Goal: Task Accomplishment & Management: Use online tool/utility

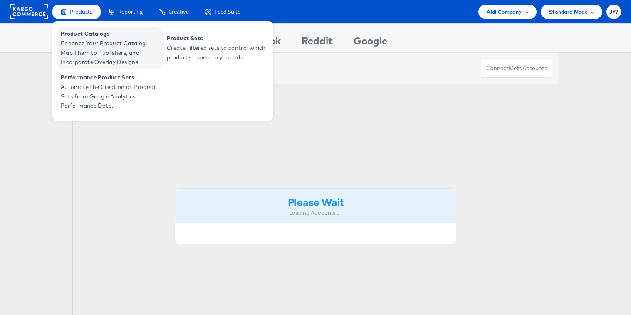
click at [84, 43] on span "Enhance Your Product Catalog, Map Them to Publishers, and Incorporate Overlay D…" at bounding box center [111, 53] width 100 height 28
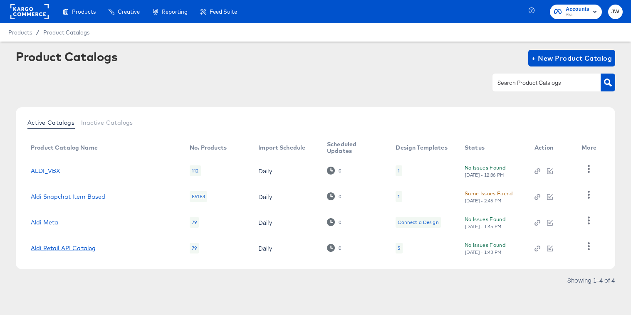
click at [57, 249] on link "Aldi Retail API Catalog" at bounding box center [63, 248] width 65 height 7
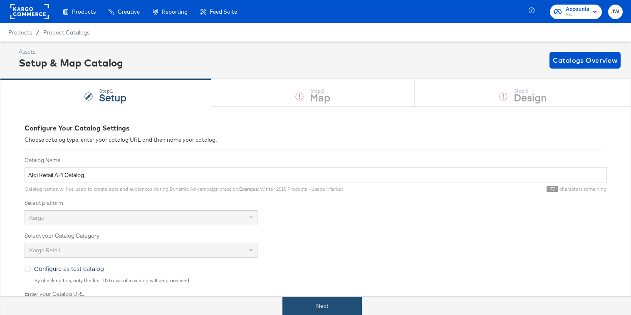
click at [300, 300] on button "Next" at bounding box center [321, 306] width 79 height 19
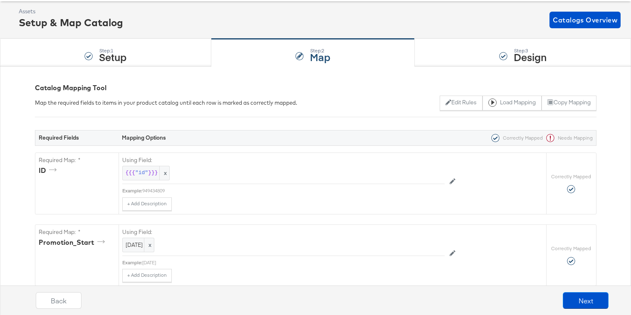
scroll to position [42, 0]
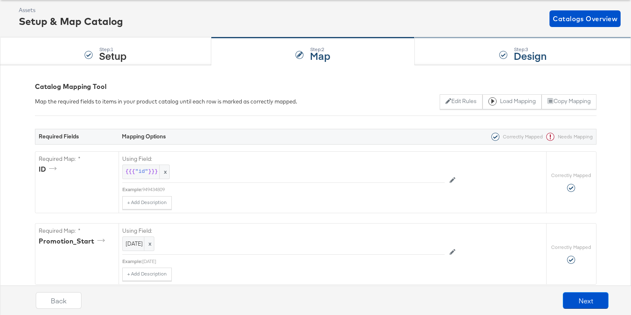
click at [448, 59] on div "Step: 3 Design" at bounding box center [523, 51] width 216 height 27
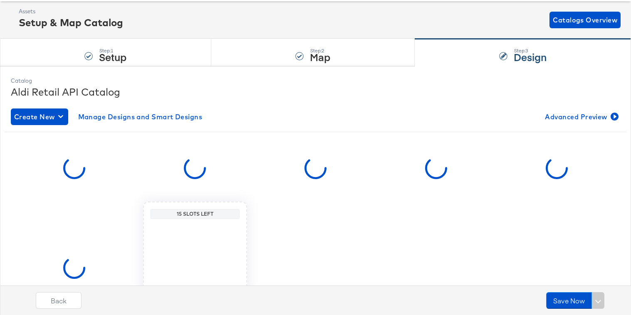
scroll to position [50, 0]
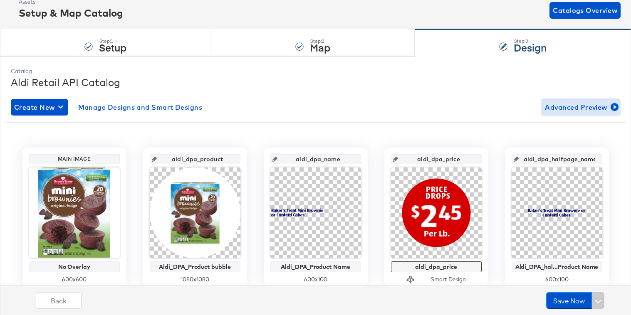
click at [550, 109] on span "Advanced Preview" at bounding box center [581, 107] width 72 height 12
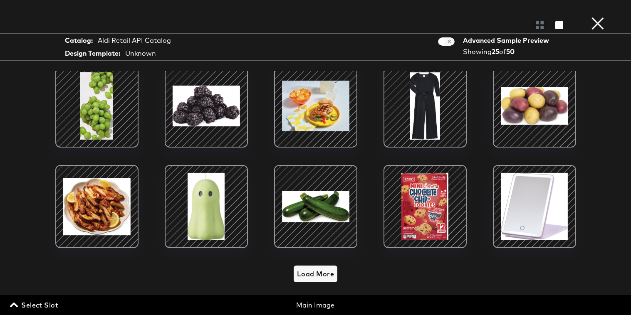
scroll to position [0, 0]
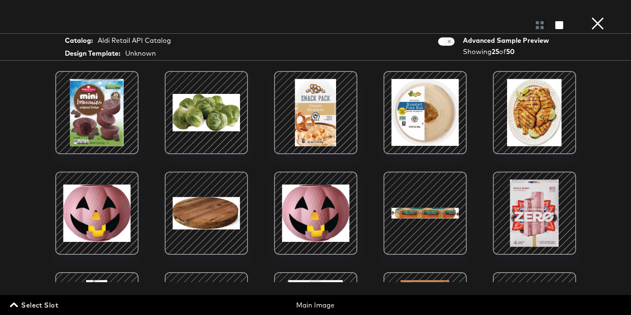
click at [599, 17] on button "×" at bounding box center [597, 8] width 17 height 17
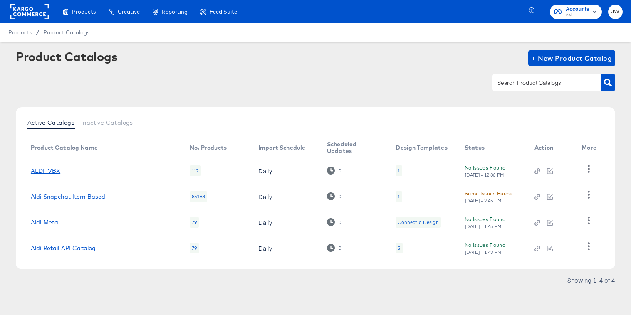
click at [37, 170] on link "ALDI_VBX" at bounding box center [46, 171] width 30 height 7
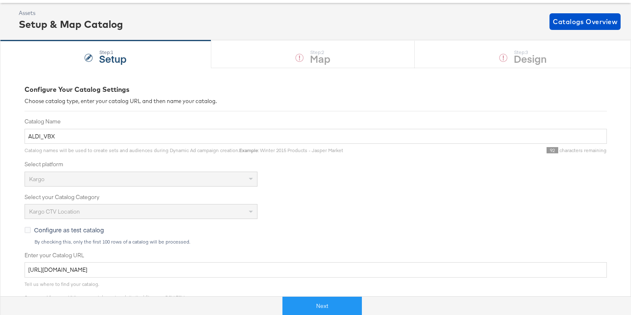
scroll to position [59, 0]
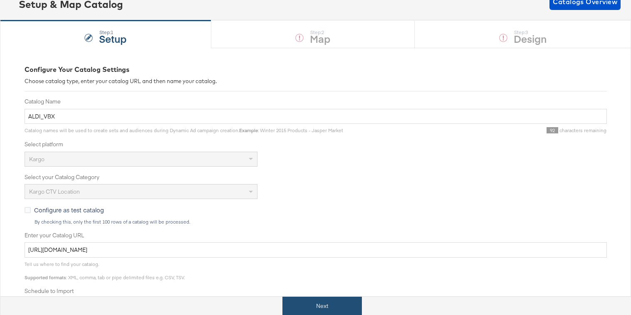
click at [302, 297] on div "Next" at bounding box center [321, 306] width 643 height 19
click at [300, 298] on button "Next" at bounding box center [321, 306] width 79 height 19
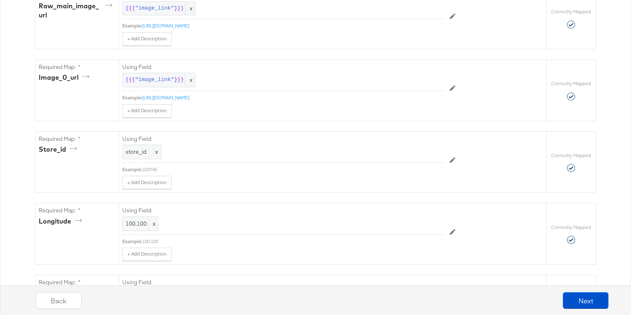
scroll to position [535, 0]
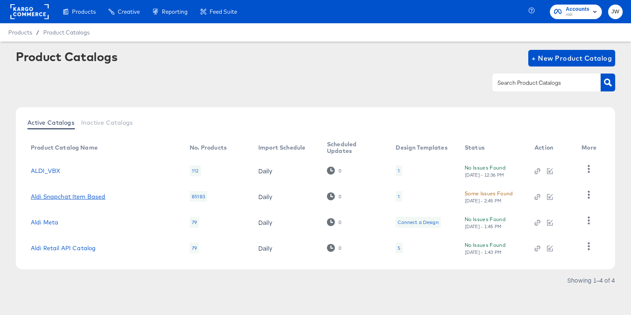
click at [73, 195] on link "Aldi Snapchat Item Based" at bounding box center [68, 196] width 75 height 7
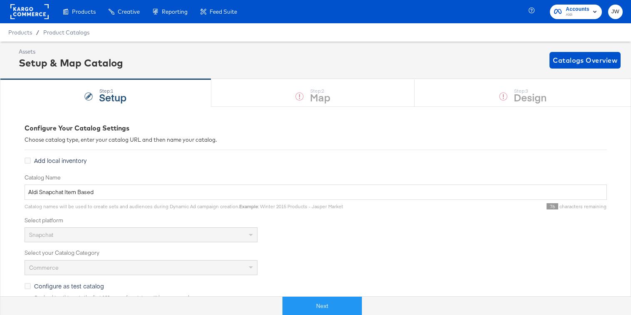
scroll to position [7, 0]
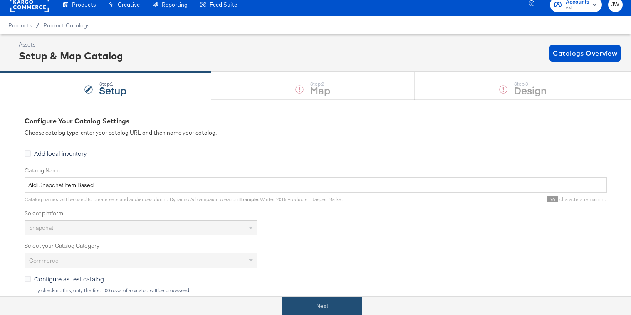
click at [305, 301] on button "Next" at bounding box center [321, 306] width 79 height 19
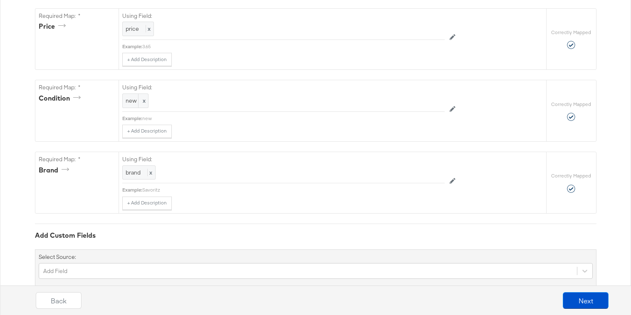
scroll to position [638, 0]
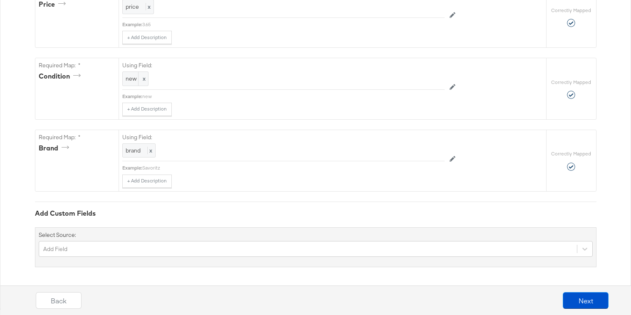
click at [251, 240] on div "Select Source: Add Field" at bounding box center [315, 247] width 561 height 40
click at [251, 245] on div "Add Field" at bounding box center [316, 249] width 554 height 16
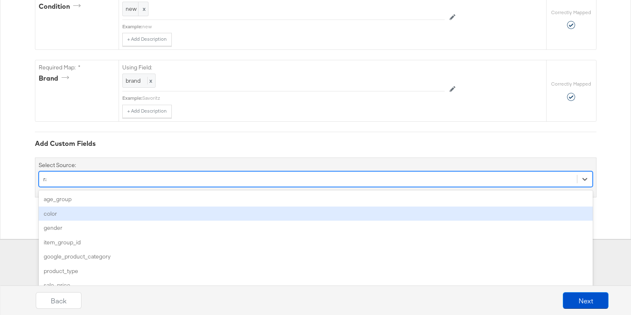
scroll to position [638, 0]
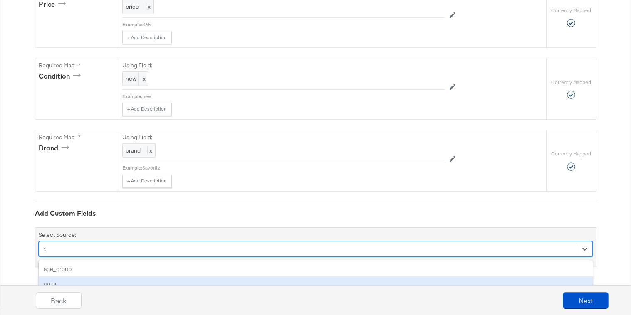
type input "rad"
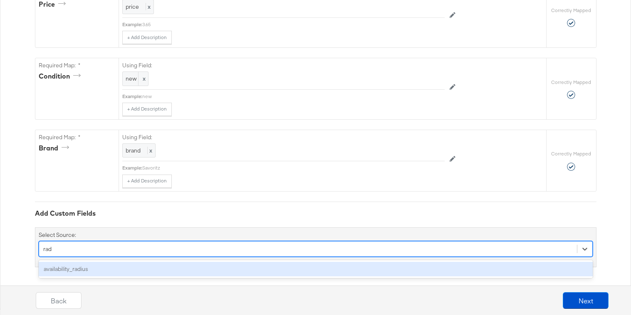
click at [190, 272] on div "availability_radius" at bounding box center [316, 269] width 554 height 15
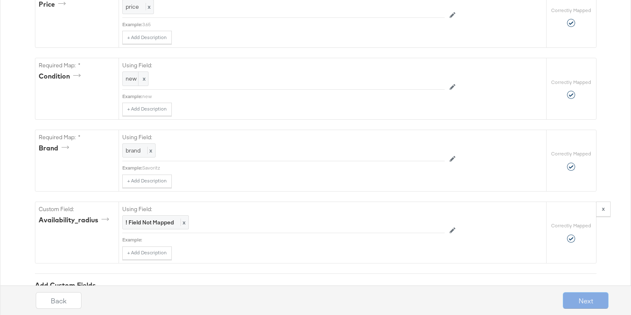
scroll to position [708, 0]
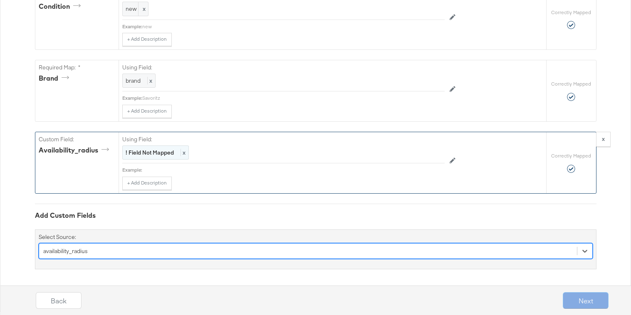
click at [139, 152] on strong "! Field Not Mapped" at bounding box center [150, 152] width 48 height 7
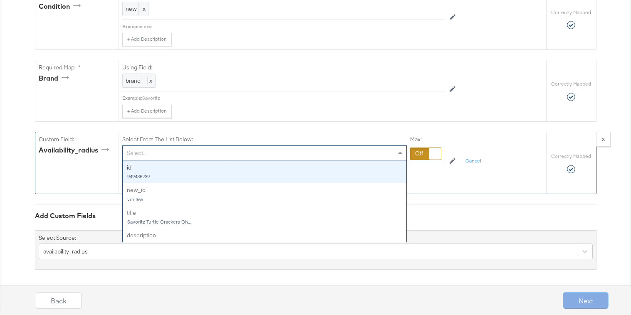
click at [143, 152] on div "Select..." at bounding box center [265, 153] width 284 height 14
type input "sna"
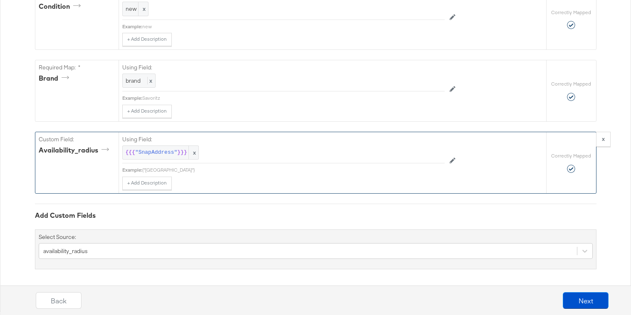
drag, startPoint x: 257, startPoint y: 169, endPoint x: 144, endPoint y: 171, distance: 112.7
click at [144, 171] on div "{"[GEOGRAPHIC_DATA]"}" at bounding box center [293, 170] width 302 height 7
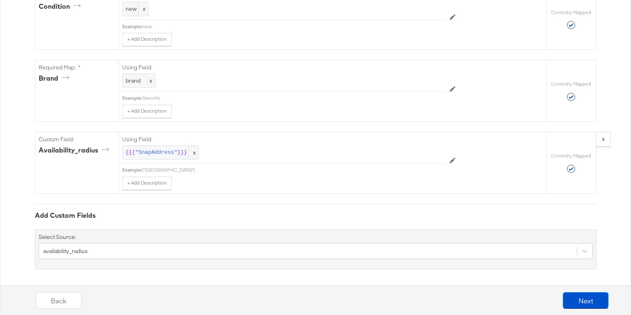
click at [300, 209] on div "Add Custom Fields Select Source: availability_radius" at bounding box center [315, 237] width 561 height 66
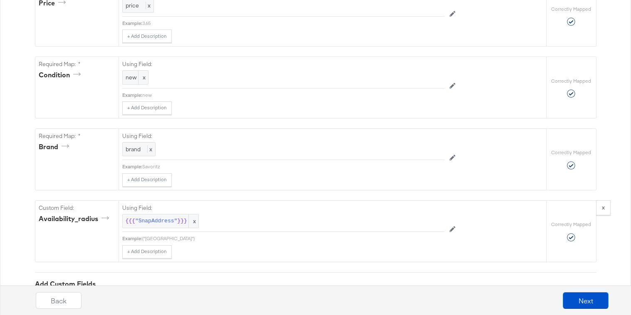
scroll to position [710, 0]
